Goal: Communication & Community: Connect with others

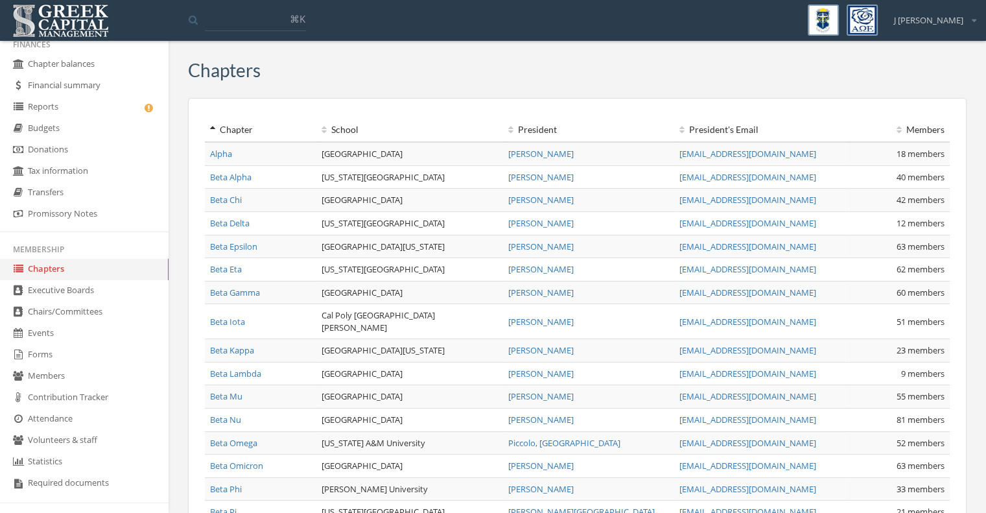
scroll to position [281, 0]
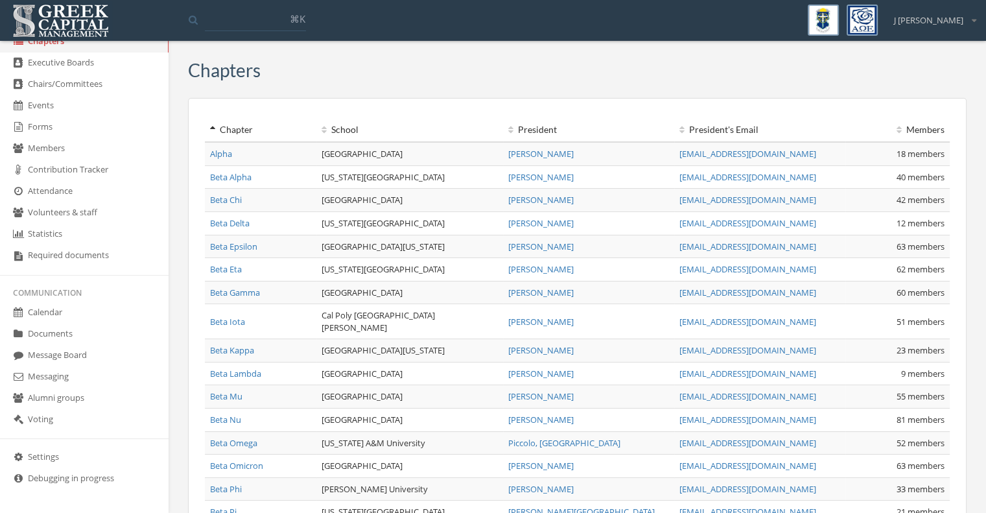
click at [59, 373] on link "Messaging" at bounding box center [84, 376] width 169 height 21
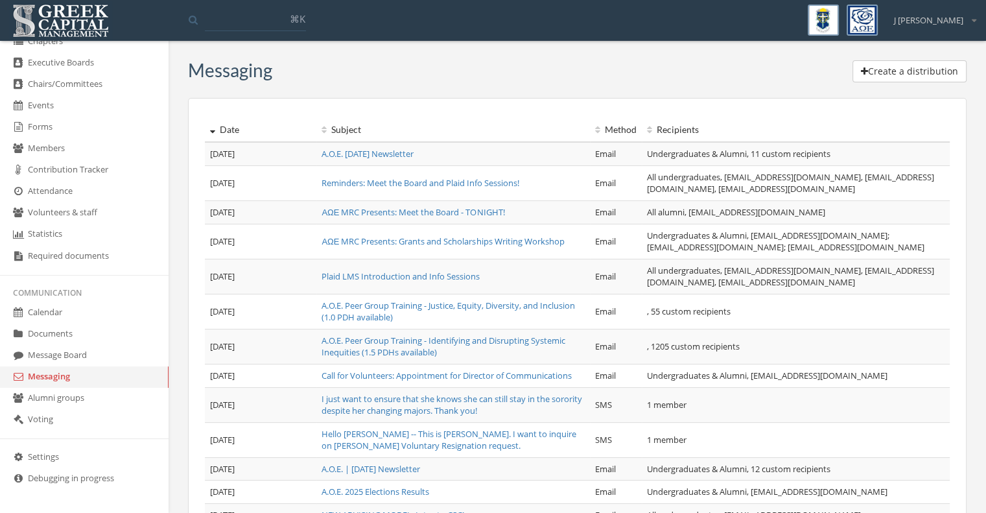
click at [908, 67] on button "Create a distribution" at bounding box center [910, 71] width 114 height 22
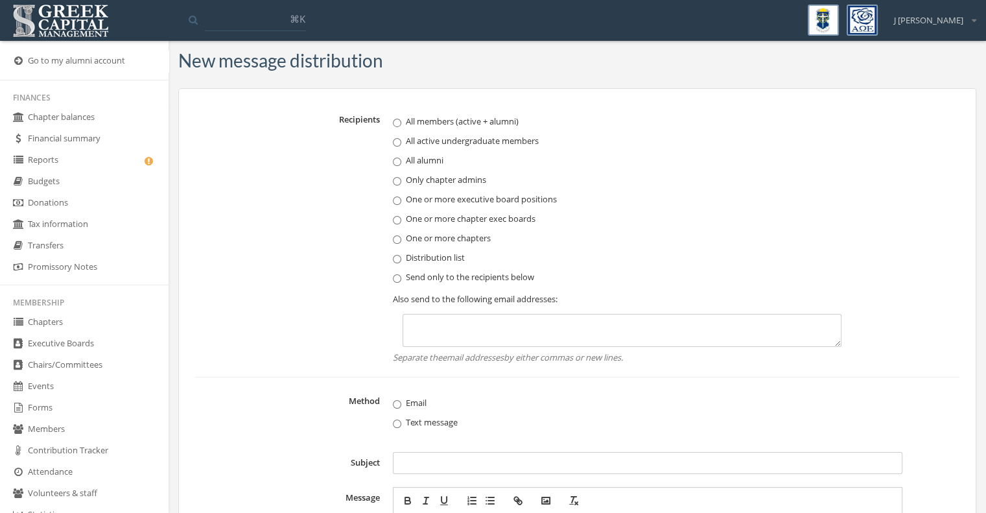
click at [63, 427] on link "Members" at bounding box center [84, 429] width 169 height 21
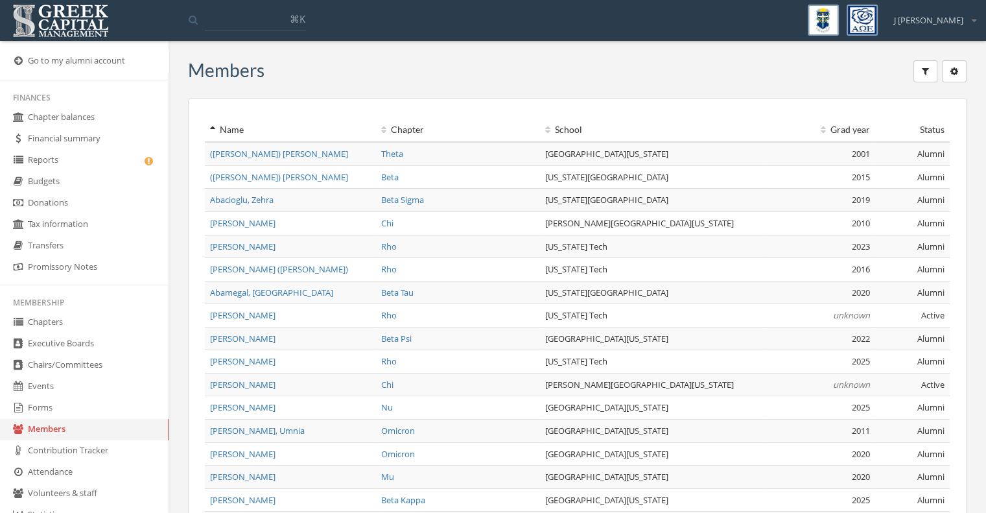
click at [928, 73] on icon "button" at bounding box center [925, 71] width 7 height 9
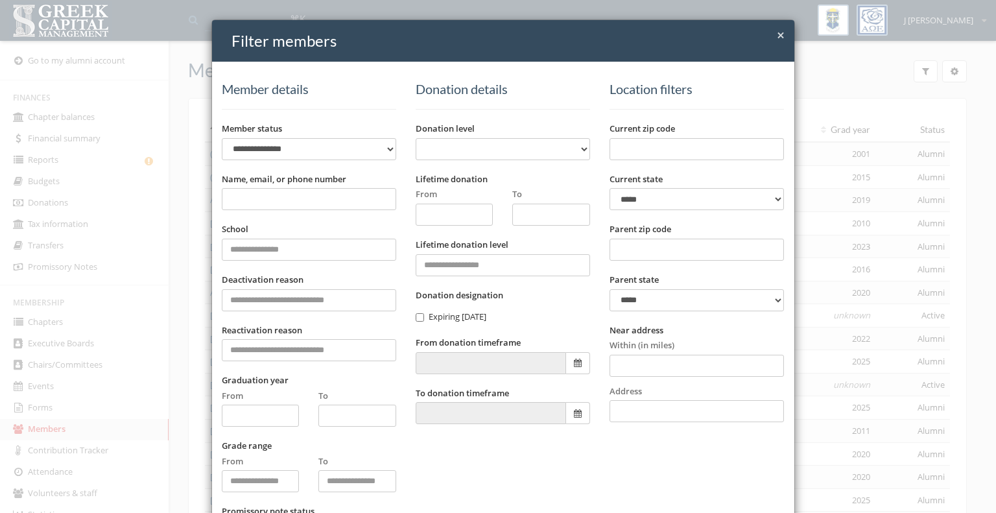
click at [293, 202] on input "Name, email, or phone number" at bounding box center [309, 199] width 174 height 22
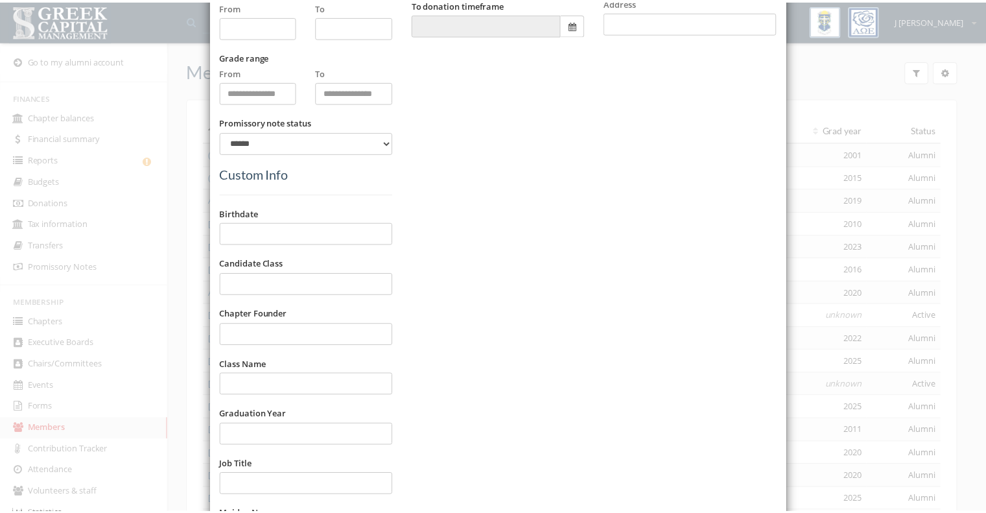
scroll to position [707, 0]
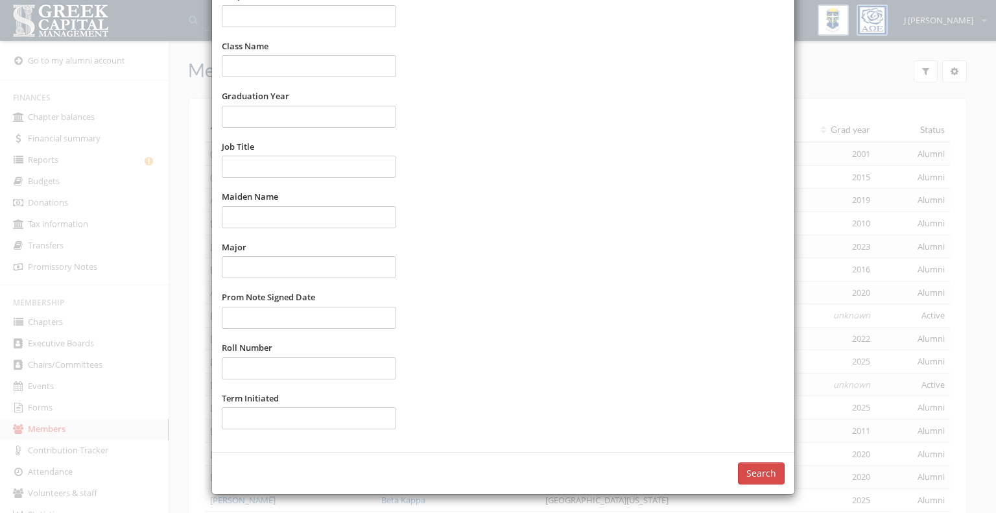
type input "******"
click at [752, 469] on button "Search" at bounding box center [761, 473] width 47 height 22
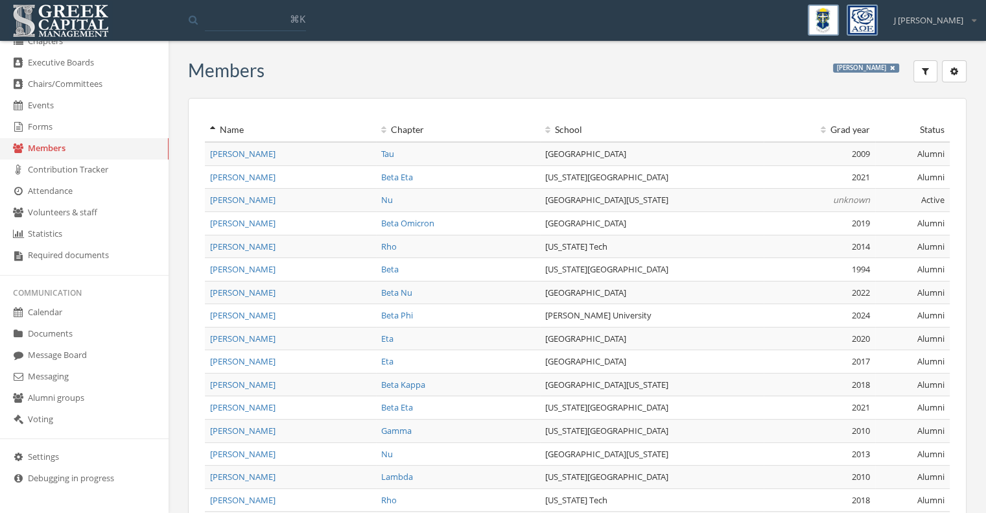
click at [51, 371] on link "Messaging" at bounding box center [84, 376] width 169 height 21
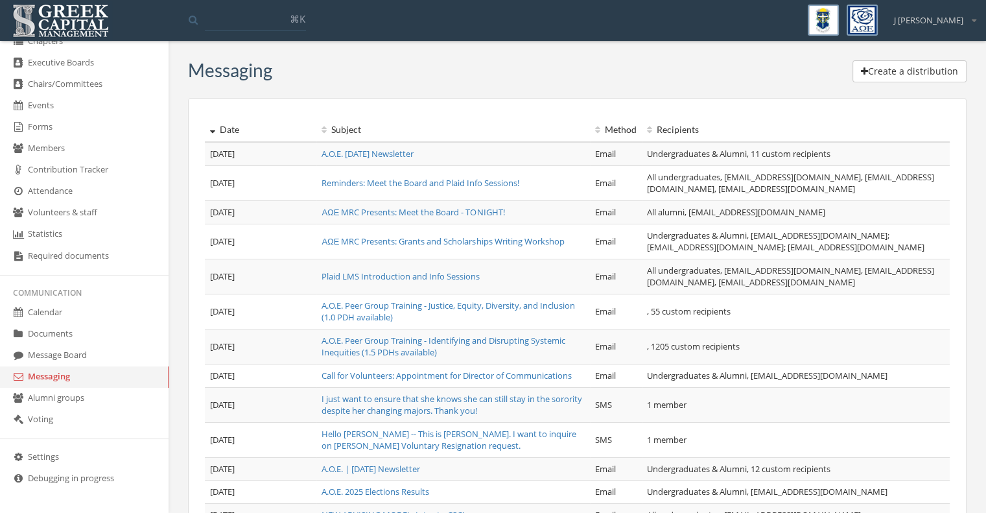
click at [940, 65] on button "Create a distribution" at bounding box center [910, 71] width 114 height 22
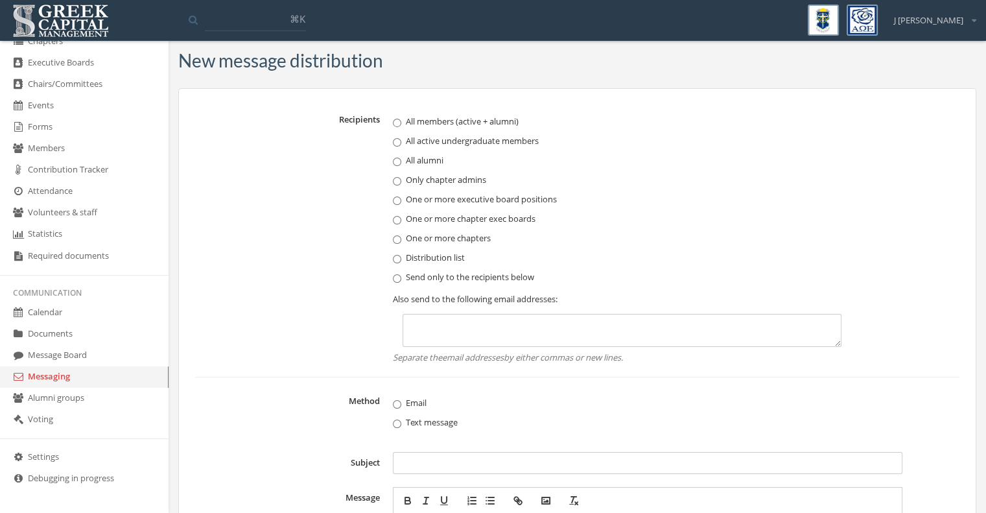
click at [57, 139] on link "Members" at bounding box center [84, 148] width 169 height 21
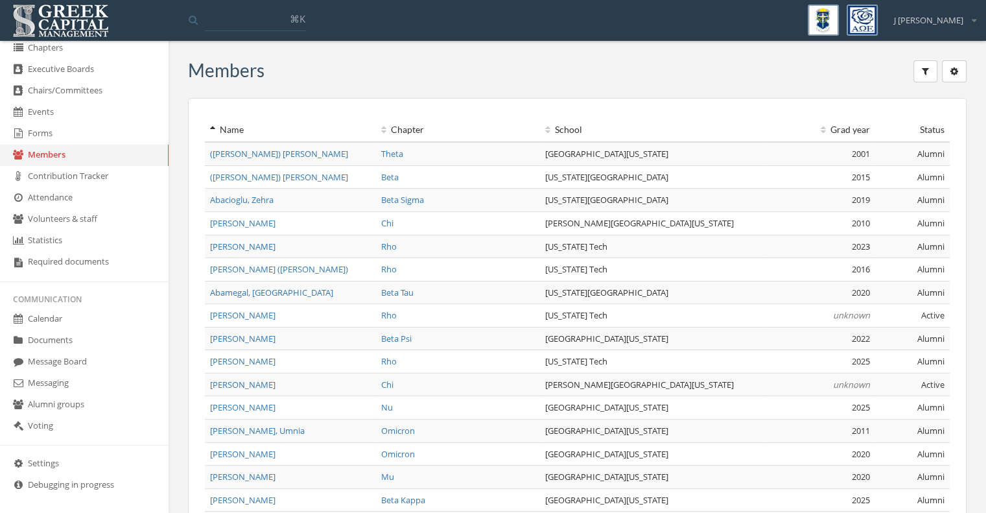
scroll to position [281, 0]
